Goal: Task Accomplishment & Management: Complete application form

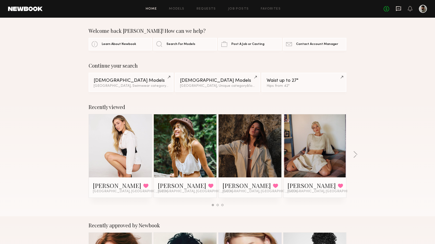
click at [398, 7] on icon at bounding box center [399, 9] width 6 height 6
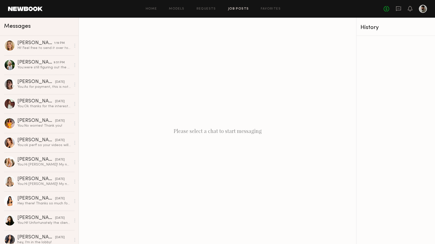
click at [236, 7] on link "Job Posts" at bounding box center [238, 8] width 21 height 3
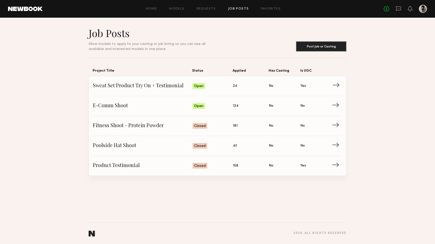
click at [231, 86] on span "Status: Open" at bounding box center [213, 86] width 41 height 8
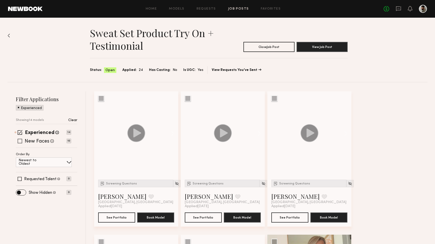
click at [20, 140] on span at bounding box center [20, 141] width 5 height 5
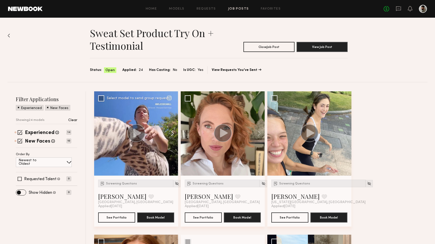
click at [174, 135] on button at bounding box center [170, 133] width 16 height 84
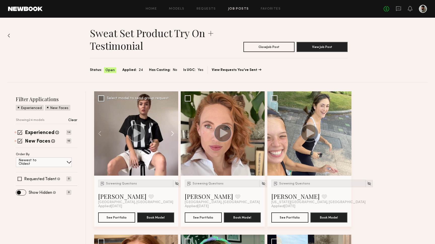
click at [174, 135] on button at bounding box center [170, 133] width 16 height 84
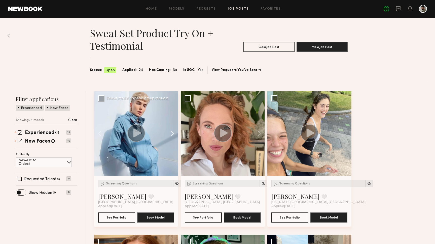
click at [174, 135] on button at bounding box center [170, 133] width 16 height 84
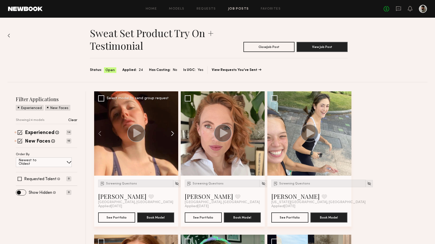
click at [174, 135] on button at bounding box center [170, 133] width 16 height 84
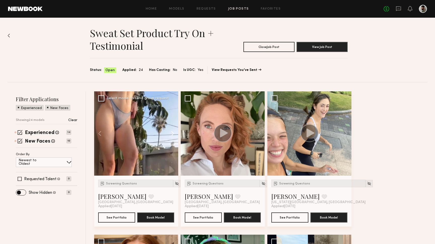
click at [174, 135] on button at bounding box center [170, 133] width 16 height 84
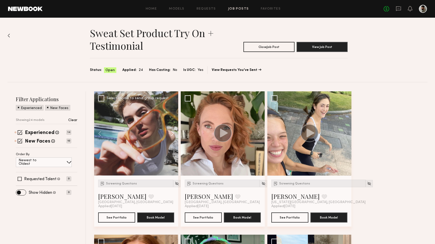
click at [174, 135] on button at bounding box center [170, 133] width 16 height 84
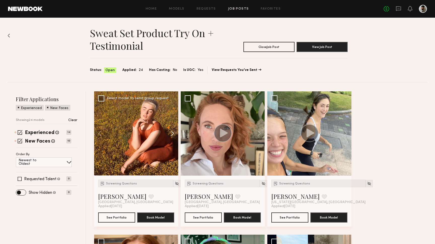
click at [174, 135] on button at bounding box center [170, 133] width 16 height 84
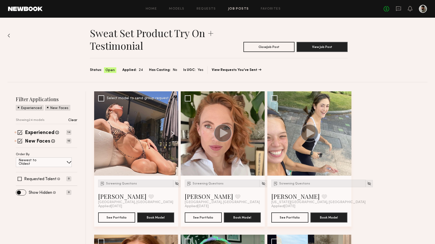
click at [172, 131] on button at bounding box center [170, 133] width 16 height 84
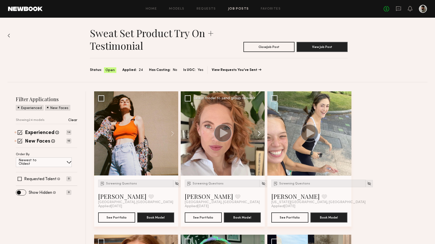
click at [257, 136] on button at bounding box center [257, 133] width 16 height 84
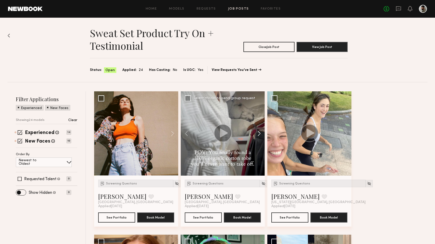
click at [257, 136] on button at bounding box center [257, 133] width 16 height 84
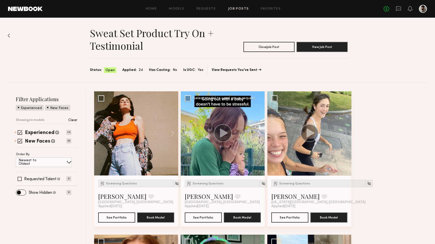
click at [257, 136] on button at bounding box center [257, 133] width 16 height 84
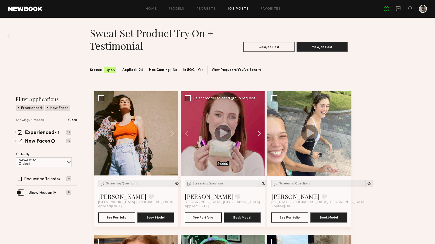
click at [257, 136] on button at bounding box center [257, 133] width 16 height 84
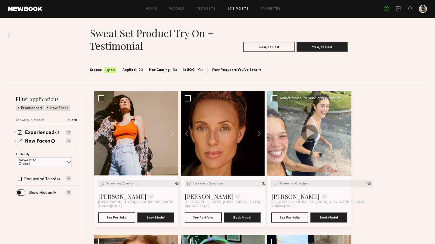
click at [345, 133] on button at bounding box center [344, 133] width 16 height 84
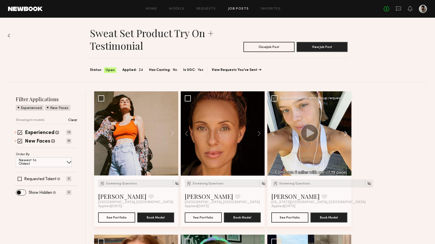
click at [345, 133] on button at bounding box center [344, 133] width 16 height 84
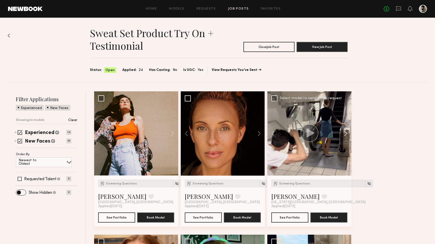
click at [345, 133] on button at bounding box center [344, 133] width 16 height 84
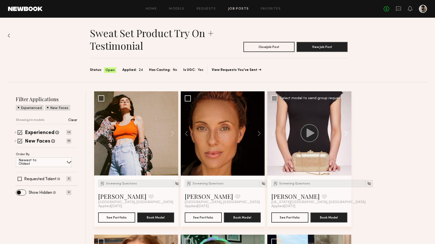
click at [345, 133] on button at bounding box center [344, 133] width 16 height 84
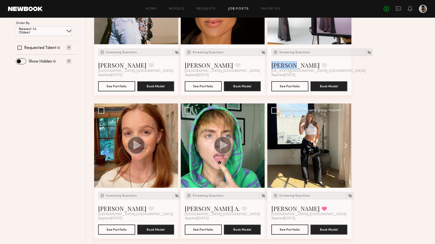
scroll to position [132, 0]
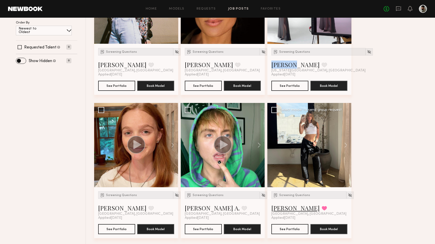
click at [293, 208] on link "[PERSON_NAME]" at bounding box center [296, 208] width 48 height 8
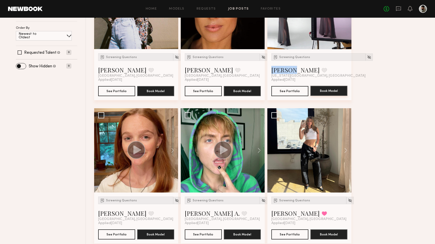
scroll to position [125, 0]
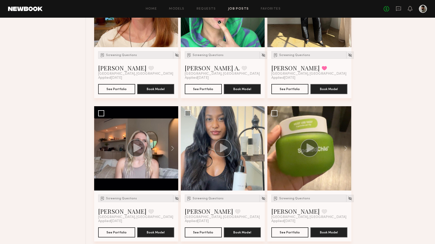
scroll to position [273, 0]
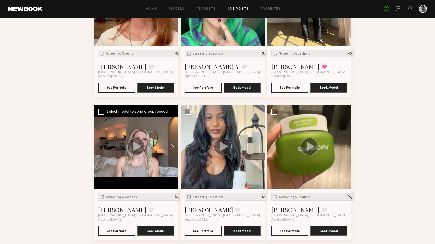
click at [174, 152] on button at bounding box center [170, 147] width 16 height 84
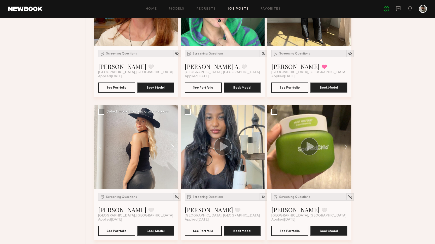
click at [174, 152] on button at bounding box center [170, 147] width 16 height 84
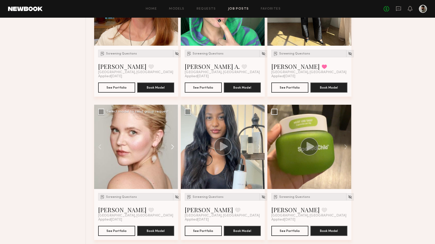
click at [174, 152] on button at bounding box center [170, 147] width 16 height 84
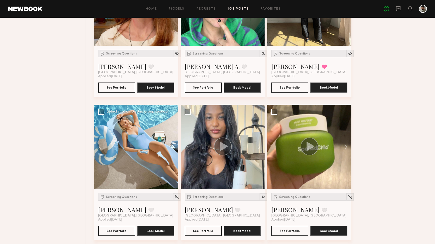
click at [174, 152] on button at bounding box center [170, 147] width 16 height 84
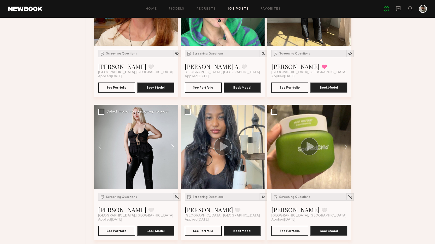
click at [174, 152] on button at bounding box center [170, 147] width 16 height 84
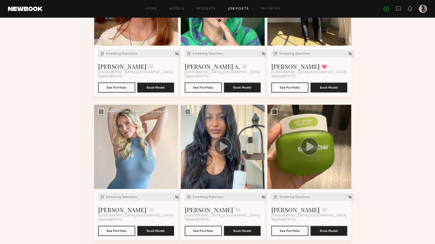
click at [174, 152] on div at bounding box center [136, 147] width 84 height 84
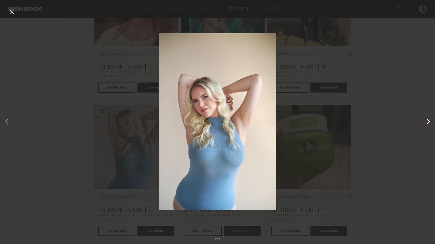
click at [427, 121] on button at bounding box center [429, 121] width 6 height 195
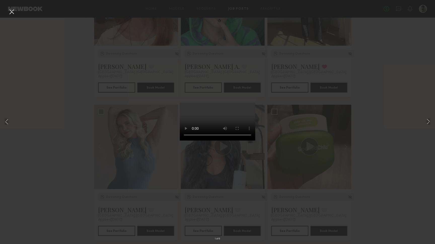
click at [248, 103] on video at bounding box center [218, 122] width 76 height 38
click at [10, 13] on button at bounding box center [12, 12] width 8 height 9
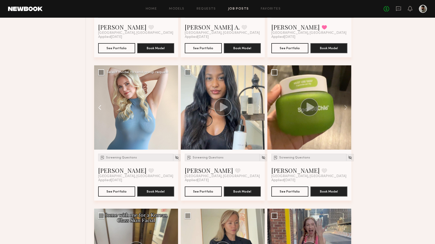
scroll to position [334, 0]
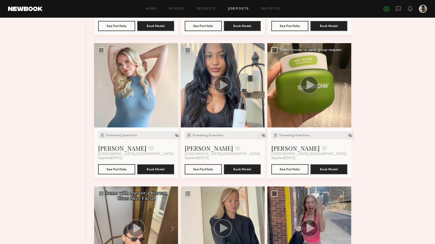
click at [351, 84] on button at bounding box center [344, 85] width 16 height 84
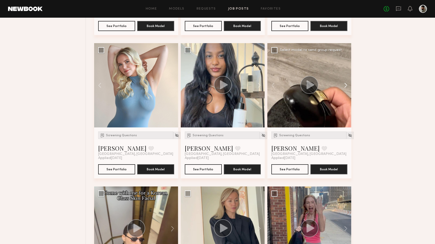
click at [351, 84] on button at bounding box center [344, 85] width 16 height 84
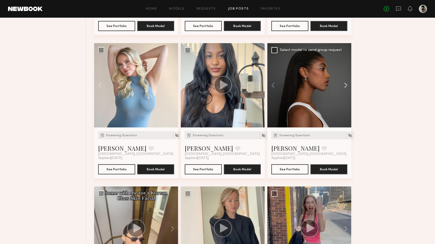
click at [351, 84] on button at bounding box center [344, 85] width 16 height 84
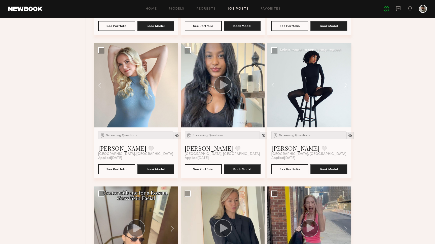
click at [351, 84] on button at bounding box center [344, 85] width 16 height 84
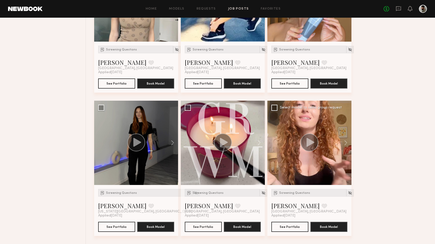
scroll to position [993, 0]
click at [343, 137] on button at bounding box center [344, 143] width 16 height 84
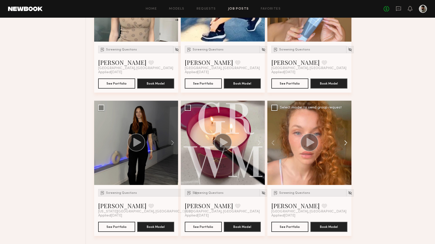
click at [347, 144] on button at bounding box center [344, 143] width 16 height 84
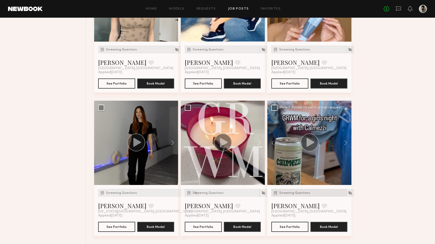
click at [286, 192] on span "Screening Questions" at bounding box center [294, 192] width 31 height 3
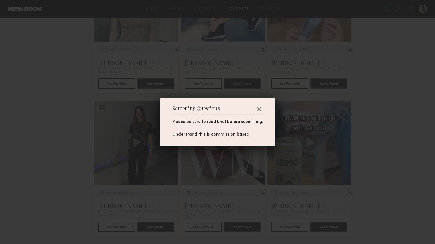
click at [262, 109] on div "Screening Questions Please be sure to read brief before submitting. Understand …" at bounding box center [218, 121] width 115 height 47
click at [256, 109] on button "button" at bounding box center [259, 109] width 8 height 8
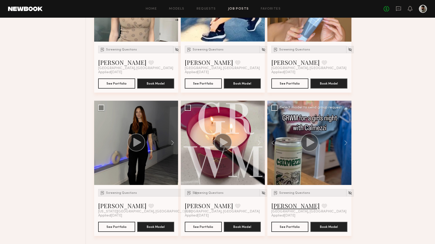
click at [282, 205] on link "Sara R." at bounding box center [296, 205] width 48 height 8
click at [259, 142] on button at bounding box center [257, 143] width 16 height 84
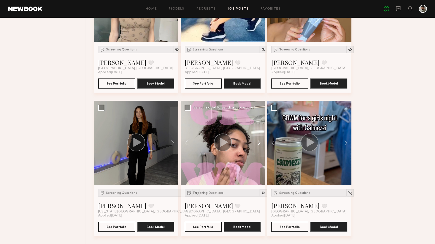
click at [259, 142] on button at bounding box center [257, 143] width 16 height 84
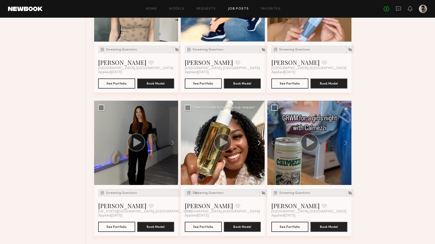
click at [259, 142] on button at bounding box center [257, 143] width 16 height 84
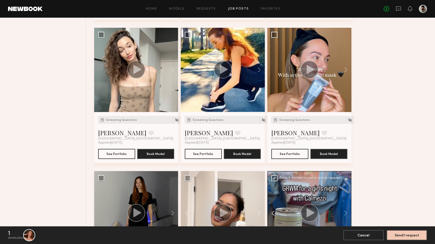
scroll to position [918, 0]
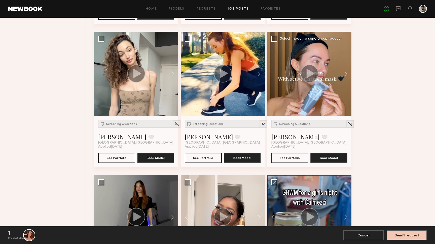
click at [315, 73] on circle at bounding box center [310, 74] width 18 height 18
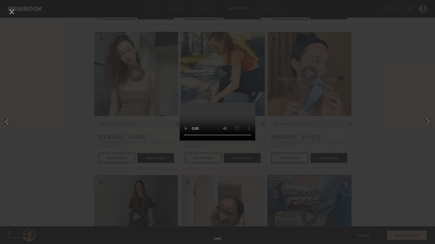
click at [242, 140] on video at bounding box center [218, 122] width 76 height 38
click at [205, 140] on video at bounding box center [218, 122] width 76 height 38
click at [216, 140] on video at bounding box center [218, 122] width 76 height 38
click at [422, 116] on div "4 of 13" at bounding box center [217, 122] width 435 height 244
click at [425, 117] on div "4 of 13" at bounding box center [217, 122] width 435 height 244
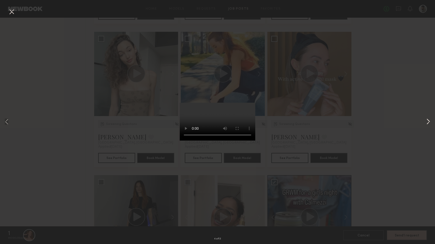
click at [426, 118] on button at bounding box center [429, 121] width 6 height 195
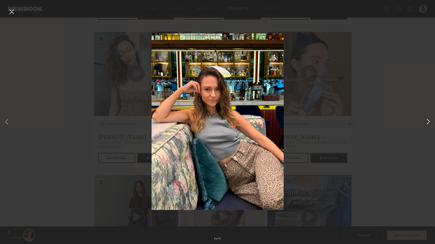
click at [426, 118] on button at bounding box center [429, 121] width 6 height 195
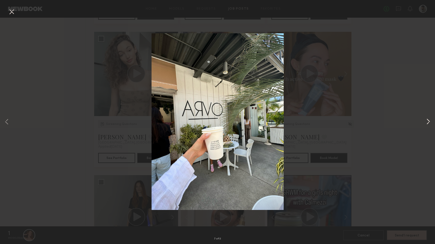
click at [426, 119] on button at bounding box center [429, 121] width 6 height 195
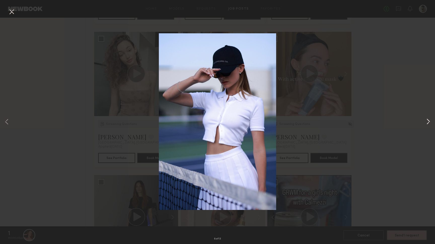
click at [426, 119] on button at bounding box center [429, 121] width 6 height 195
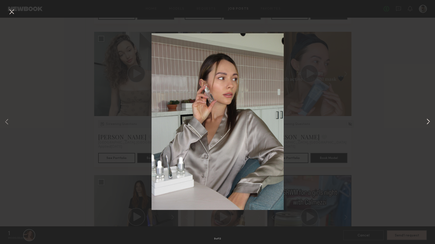
click at [426, 119] on button at bounding box center [429, 121] width 6 height 195
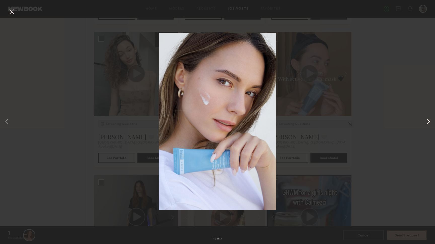
click at [426, 119] on button at bounding box center [429, 121] width 6 height 195
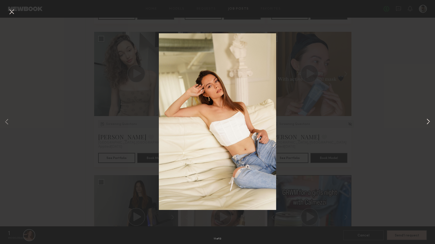
click at [426, 119] on button at bounding box center [429, 121] width 6 height 195
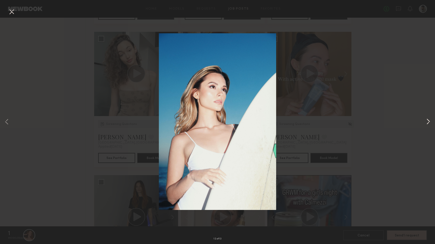
click at [426, 119] on button at bounding box center [429, 121] width 6 height 195
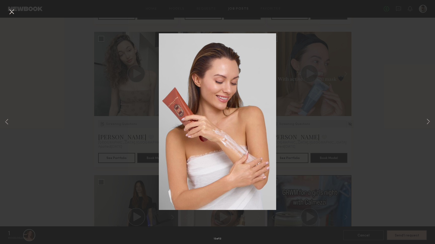
click at [384, 95] on div "13 of 13" at bounding box center [217, 122] width 435 height 244
click at [12, 13] on button at bounding box center [12, 12] width 8 height 9
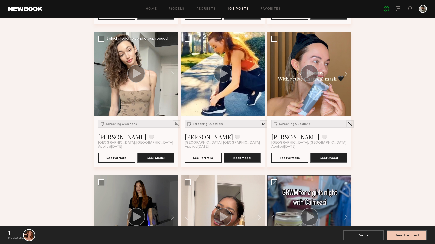
click at [137, 75] on icon at bounding box center [137, 73] width 8 height 9
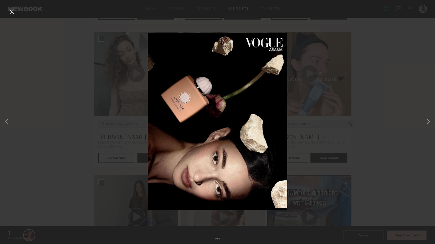
click at [425, 120] on div "4 of 7" at bounding box center [217, 122] width 435 height 244
click at [429, 121] on button at bounding box center [429, 121] width 6 height 195
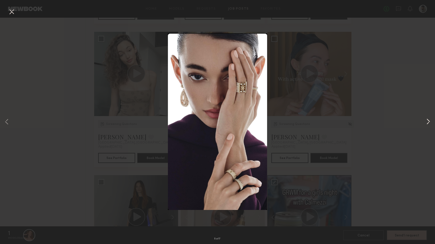
click at [429, 121] on button at bounding box center [429, 121] width 6 height 195
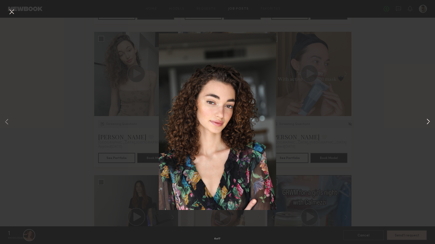
click at [429, 121] on button at bounding box center [429, 121] width 6 height 195
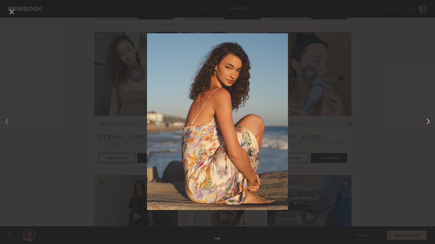
click at [429, 121] on button at bounding box center [429, 121] width 6 height 195
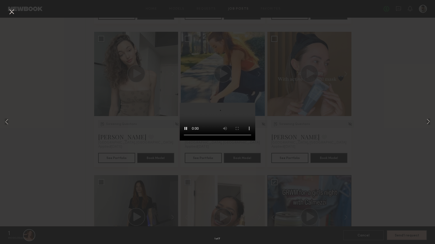
click at [244, 140] on video at bounding box center [218, 122] width 76 height 38
drag, startPoint x: 201, startPoint y: 203, endPoint x: 221, endPoint y: 205, distance: 20.0
click at [221, 140] on video at bounding box center [218, 122] width 76 height 38
click at [430, 122] on button at bounding box center [429, 121] width 6 height 195
click at [428, 121] on button at bounding box center [429, 121] width 6 height 195
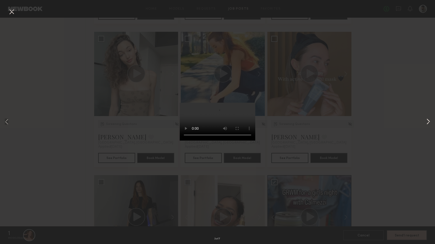
click at [428, 121] on button at bounding box center [429, 121] width 6 height 195
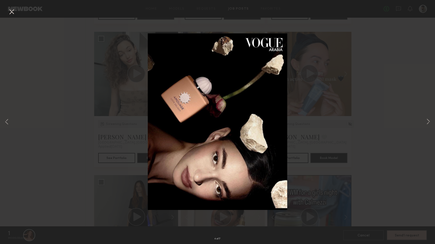
click at [13, 12] on button at bounding box center [12, 12] width 8 height 9
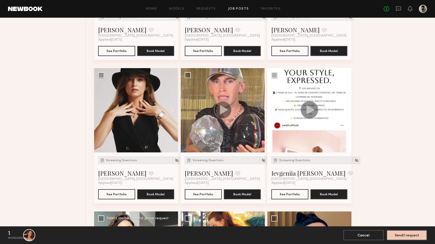
scroll to position [734, 0]
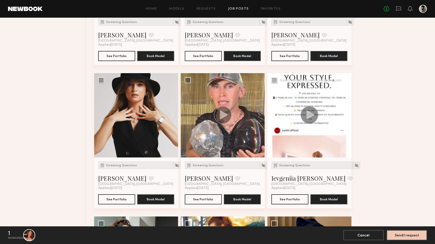
click at [348, 118] on button at bounding box center [344, 115] width 16 height 84
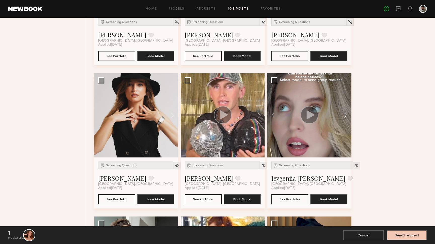
click at [348, 118] on button at bounding box center [344, 115] width 16 height 84
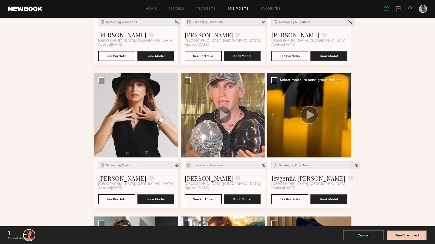
click at [348, 118] on button at bounding box center [344, 115] width 16 height 84
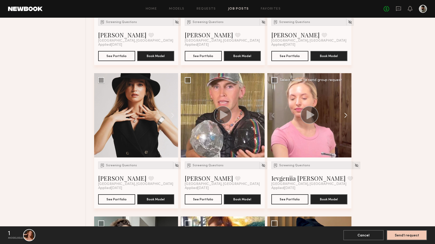
click at [348, 118] on button at bounding box center [344, 115] width 16 height 84
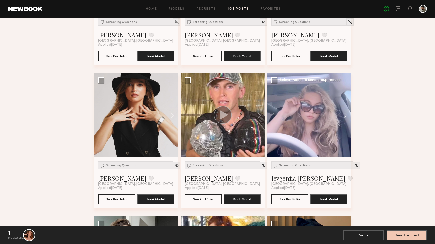
click at [348, 118] on button at bounding box center [344, 115] width 16 height 84
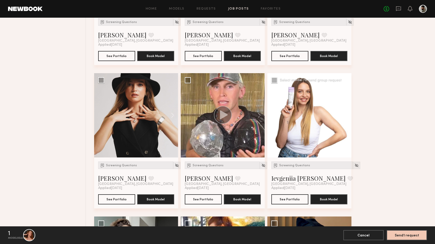
click at [314, 129] on div at bounding box center [310, 115] width 84 height 84
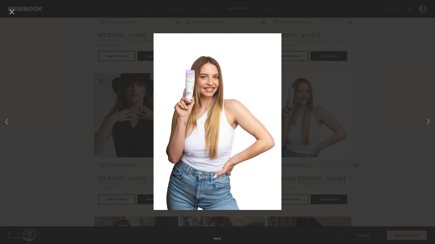
click at [425, 121] on div "6 of 13" at bounding box center [217, 122] width 435 height 244
click at [426, 121] on button at bounding box center [429, 121] width 6 height 195
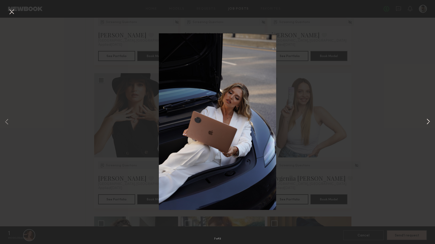
click at [429, 121] on button at bounding box center [429, 121] width 6 height 195
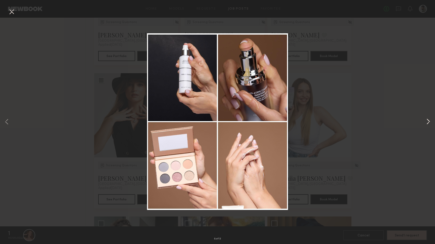
click at [429, 121] on button at bounding box center [429, 121] width 6 height 195
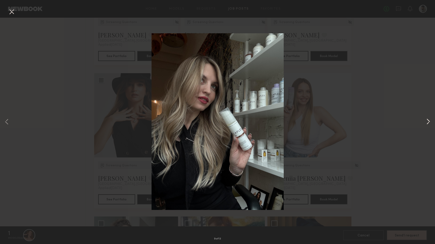
click at [429, 121] on button at bounding box center [429, 121] width 6 height 195
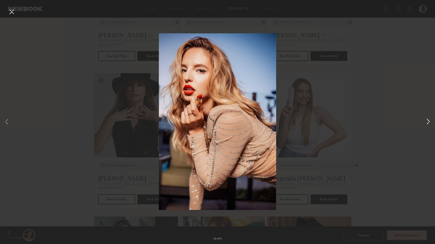
click at [429, 121] on button at bounding box center [429, 121] width 6 height 195
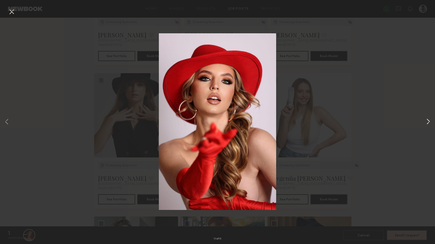
click at [429, 121] on button at bounding box center [429, 121] width 6 height 195
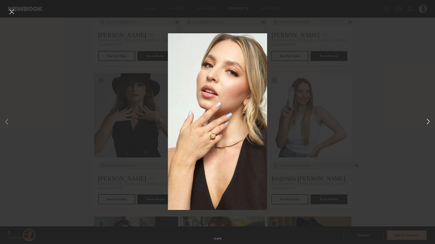
click at [429, 121] on button at bounding box center [429, 121] width 6 height 195
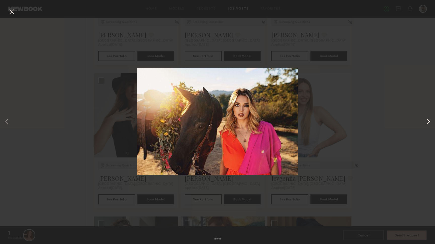
click at [429, 121] on button at bounding box center [429, 121] width 6 height 195
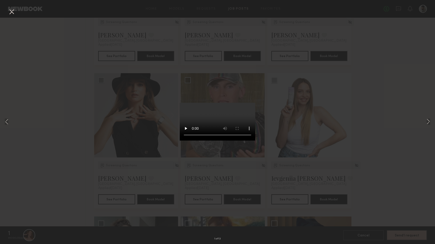
click at [208, 140] on video at bounding box center [218, 122] width 76 height 38
click at [11, 13] on button at bounding box center [12, 12] width 8 height 9
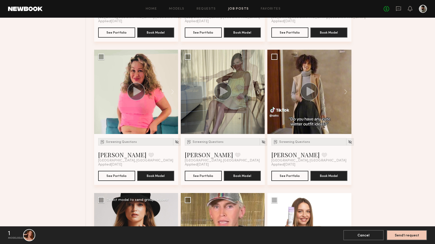
scroll to position [611, 0]
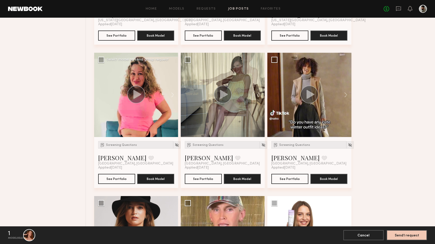
click at [139, 90] on circle at bounding box center [136, 94] width 18 height 18
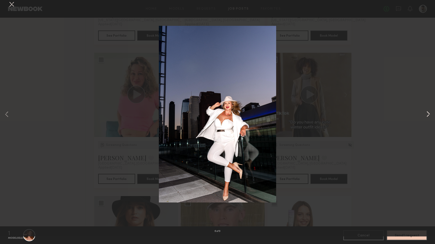
click at [427, 125] on button at bounding box center [429, 121] width 6 height 195
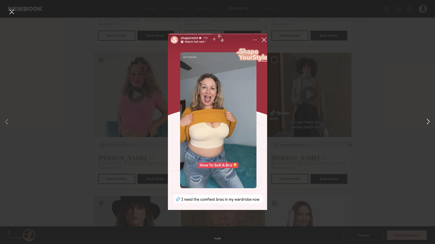
click at [427, 125] on button at bounding box center [429, 121] width 6 height 195
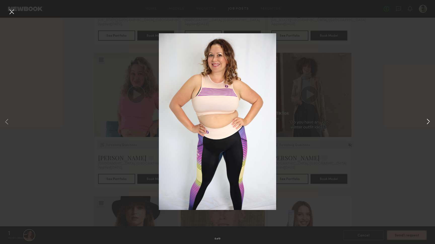
click at [427, 125] on button at bounding box center [429, 121] width 6 height 195
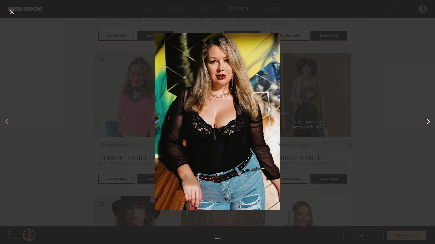
click at [427, 125] on button at bounding box center [429, 121] width 6 height 195
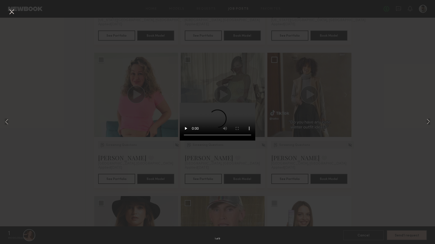
drag, startPoint x: 201, startPoint y: 205, endPoint x: 204, endPoint y: 205, distance: 3.8
click at [204, 140] on video at bounding box center [218, 122] width 76 height 38
click at [12, 11] on button at bounding box center [12, 12] width 8 height 9
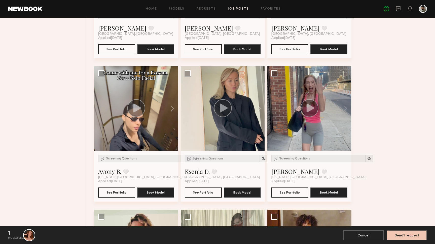
scroll to position [448, 0]
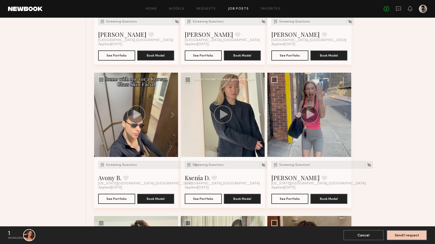
click at [259, 113] on button at bounding box center [257, 115] width 16 height 84
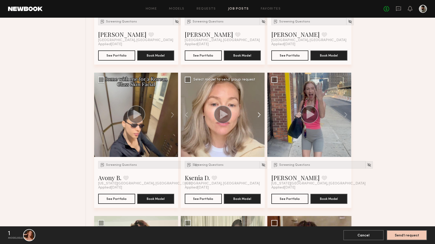
click at [259, 113] on button at bounding box center [257, 115] width 16 height 84
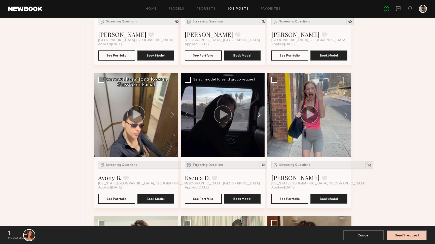
click at [259, 113] on button at bounding box center [257, 115] width 16 height 84
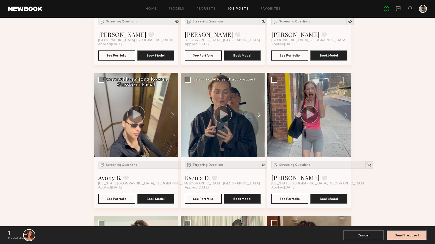
click at [259, 113] on button at bounding box center [257, 115] width 16 height 84
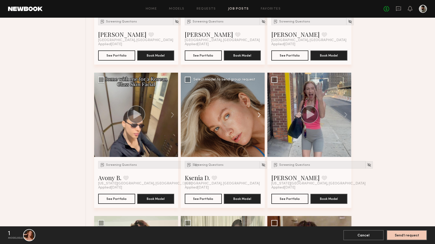
click at [259, 113] on button at bounding box center [257, 115] width 16 height 84
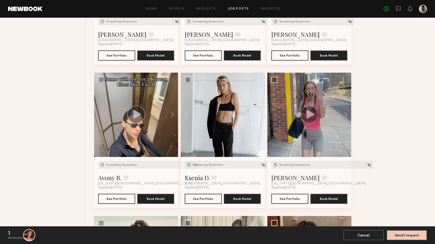
click at [259, 113] on button at bounding box center [257, 115] width 16 height 84
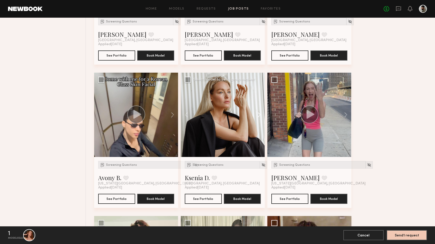
click at [259, 113] on button at bounding box center [257, 115] width 16 height 84
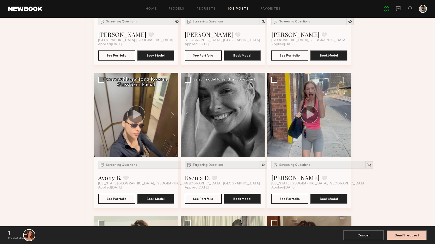
click at [259, 113] on div at bounding box center [223, 115] width 84 height 84
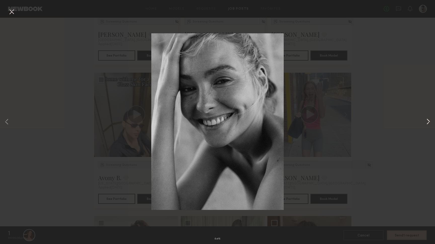
click at [431, 126] on button at bounding box center [429, 121] width 6 height 195
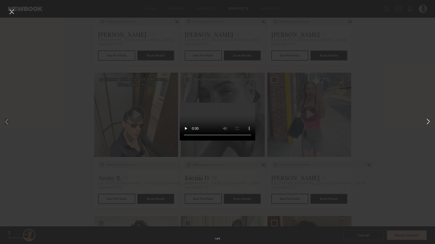
click at [431, 126] on button at bounding box center [429, 121] width 6 height 195
click at [6, 123] on button at bounding box center [7, 121] width 6 height 195
click at [244, 140] on video at bounding box center [218, 122] width 76 height 38
click at [428, 122] on button at bounding box center [429, 121] width 6 height 195
click at [208, 140] on video at bounding box center [218, 122] width 76 height 38
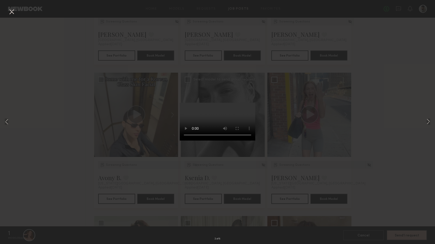
click at [212, 140] on video at bounding box center [218, 122] width 76 height 38
click at [218, 140] on video at bounding box center [218, 122] width 76 height 38
click at [227, 140] on video at bounding box center [218, 122] width 76 height 38
click at [426, 121] on button at bounding box center [429, 121] width 6 height 195
click at [366, 80] on div "3 of 8" at bounding box center [217, 122] width 435 height 244
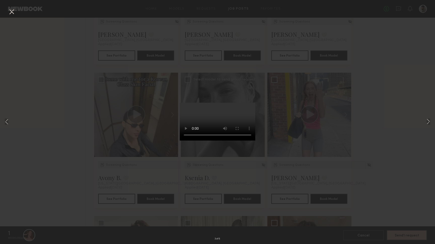
click at [13, 13] on button at bounding box center [12, 12] width 8 height 9
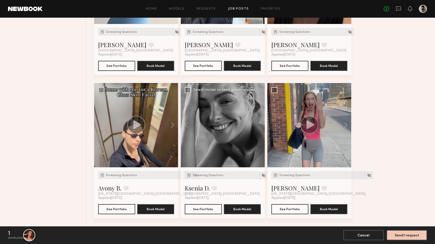
scroll to position [430, 0]
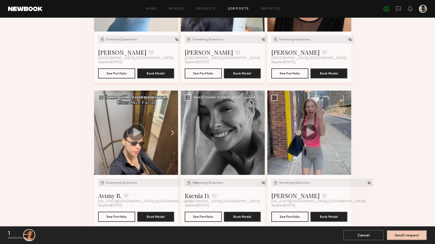
click at [173, 134] on button at bounding box center [170, 132] width 16 height 84
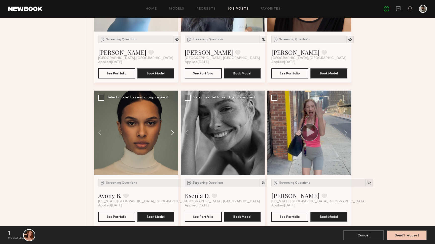
click at [173, 134] on button at bounding box center [170, 132] width 16 height 84
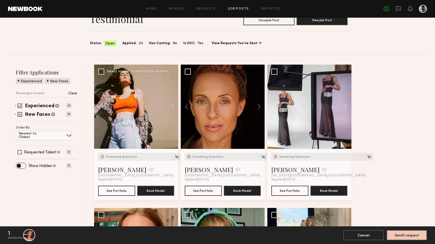
scroll to position [24, 0]
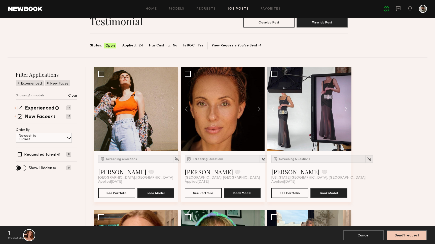
click at [260, 108] on button at bounding box center [257, 109] width 16 height 84
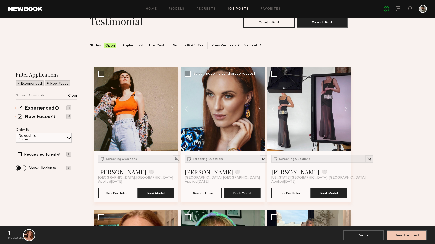
click at [260, 108] on button at bounding box center [257, 109] width 16 height 84
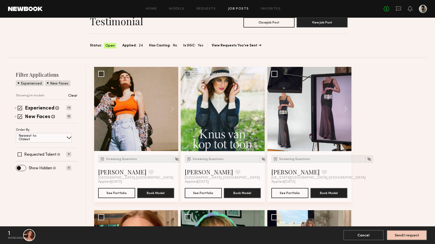
click at [260, 108] on button at bounding box center [257, 109] width 16 height 84
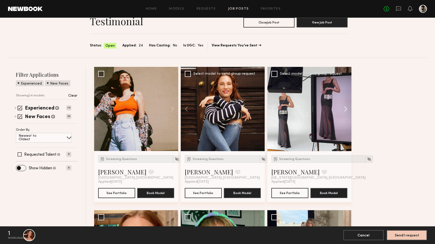
click at [348, 109] on button at bounding box center [344, 109] width 16 height 84
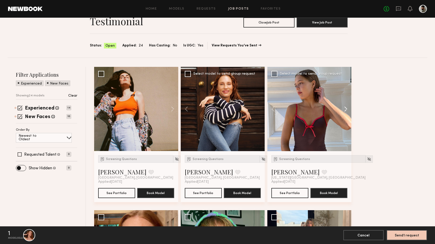
click at [346, 107] on button at bounding box center [344, 109] width 16 height 84
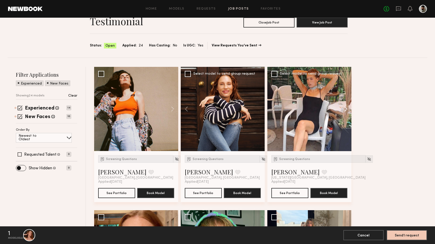
click at [346, 107] on button at bounding box center [344, 109] width 16 height 84
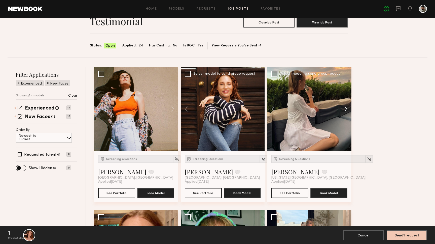
click at [348, 111] on button at bounding box center [344, 109] width 16 height 84
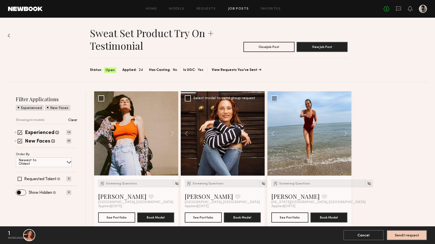
scroll to position [0, 0]
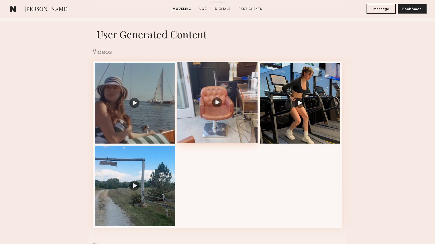
scroll to position [487, 0]
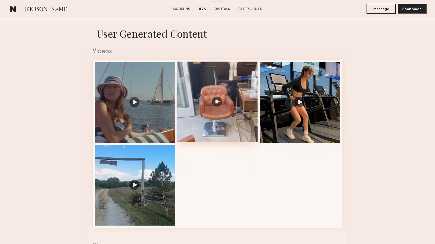
click at [238, 90] on div at bounding box center [217, 101] width 81 height 81
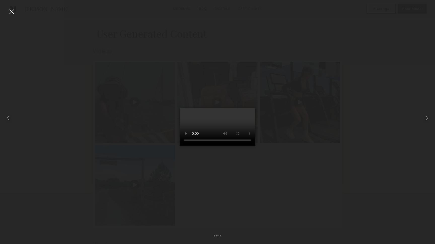
click at [249, 145] on video at bounding box center [218, 127] width 76 height 38
click at [8, 12] on div at bounding box center [12, 12] width 8 height 8
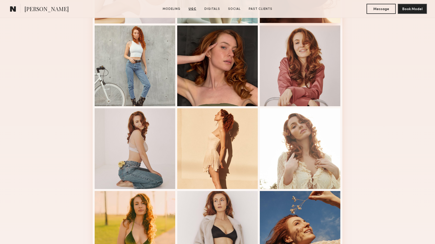
scroll to position [110, 0]
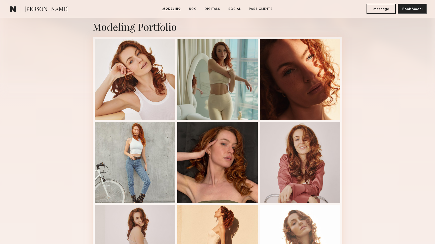
click at [327, 0] on section "Sara R. Modeling UGC Digitals Social Past Clients Message Book Model" at bounding box center [217, 9] width 435 height 18
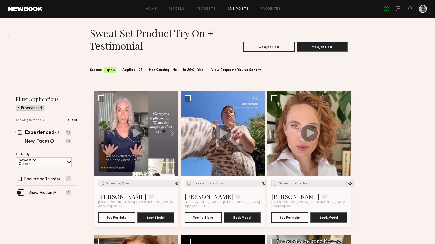
click at [20, 131] on span at bounding box center [20, 132] width 5 height 5
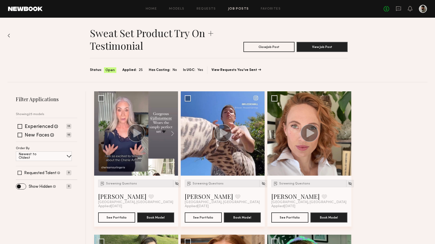
click at [237, 7] on div "Home Models Requests Job Posts Favorites Sign Out No fees up to $5,000" at bounding box center [235, 9] width 385 height 8
click at [234, 3] on header "Home Models Requests Job Posts Favorites Sign Out No fees up to $5,000" at bounding box center [217, 9] width 435 height 18
click at [234, 6] on div "Home Models Requests Job Posts Favorites Sign Out No fees up to $5,000" at bounding box center [235, 9] width 385 height 8
click at [235, 9] on link "Job Posts" at bounding box center [238, 8] width 21 height 3
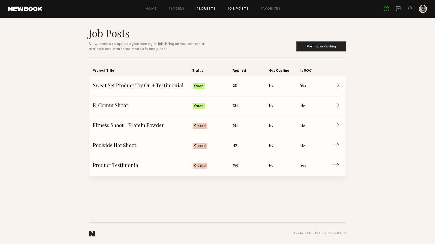
click at [198, 8] on link "Requests" at bounding box center [206, 8] width 19 height 3
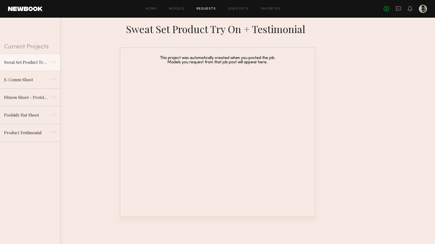
click at [180, 11] on div "Home Models Requests Job Posts Favorites Sign Out No fees up to $5,000" at bounding box center [235, 9] width 385 height 8
click at [177, 7] on link "Models" at bounding box center [176, 8] width 15 height 3
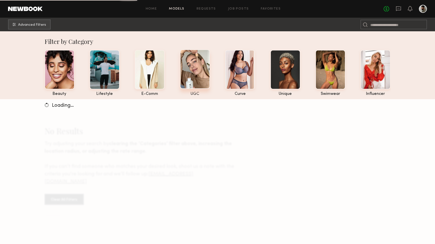
click at [195, 83] on div at bounding box center [195, 68] width 30 height 39
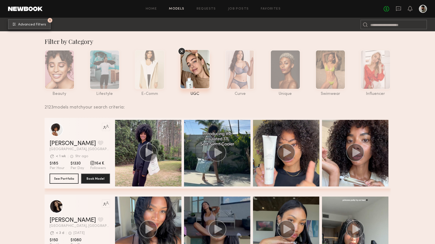
click at [45, 22] on button "1 Advanced Filters" at bounding box center [29, 24] width 43 height 10
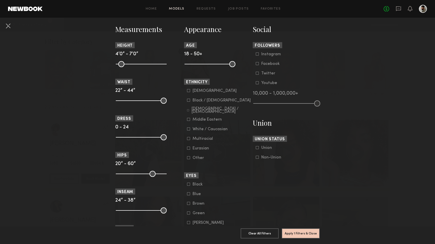
scroll to position [219, 0]
click at [196, 130] on div "White / Caucasian" at bounding box center [210, 128] width 35 height 3
click at [313, 230] on button "Apply 2 Filters & Close" at bounding box center [301, 233] width 38 height 10
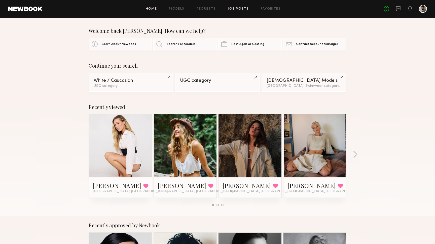
click at [241, 7] on link "Job Posts" at bounding box center [238, 8] width 21 height 3
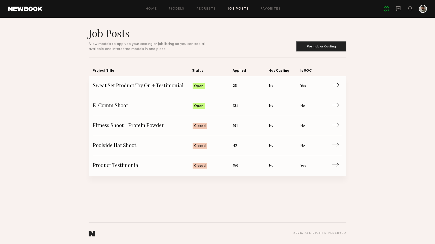
click at [240, 88] on span "Applied: 25" at bounding box center [251, 86] width 36 height 8
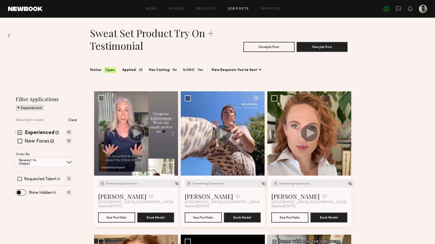
click at [40, 146] on div "Experienced Talent we've deemed to have ample paid, professional modeling exper…" at bounding box center [46, 138] width 61 height 17
click at [37, 141] on label "New Faces" at bounding box center [37, 141] width 25 height 5
